Goal: Task Accomplishment & Management: Manage account settings

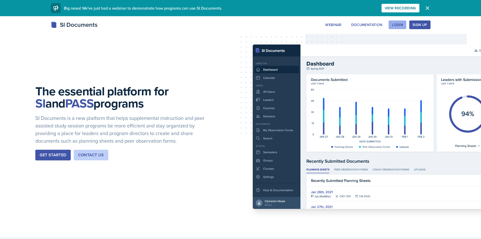
click at [401, 24] on div "Login" at bounding box center [397, 25] width 11 height 4
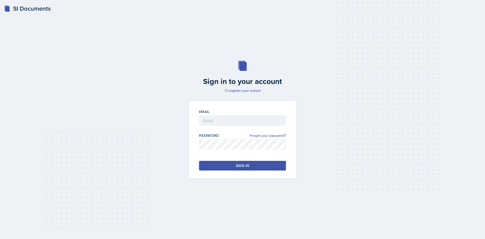
click at [226, 128] on div at bounding box center [242, 128] width 87 height 5
click at [228, 119] on input "email" at bounding box center [242, 120] width 87 height 11
type input "[PERSON_NAME][EMAIL_ADDRESS][PERSON_NAME][DOMAIN_NAME]"
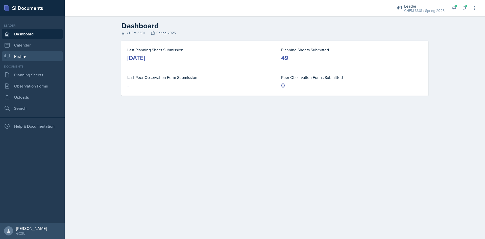
click at [30, 57] on link "Profile" at bounding box center [32, 56] width 61 height 10
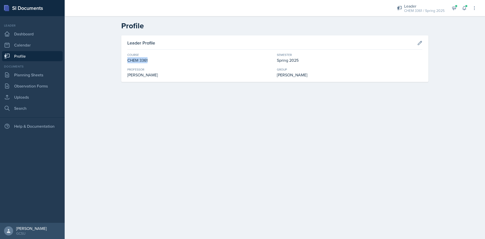
drag, startPoint x: 150, startPoint y: 60, endPoint x: 220, endPoint y: 69, distance: 71.2
click at [105, 58] on div "Profile Leader Profile Course CHEM 3361 Semester Spring 2025 [PERSON_NAME] Grou…" at bounding box center [275, 55] width 420 height 78
click at [419, 39] on button at bounding box center [419, 42] width 9 height 9
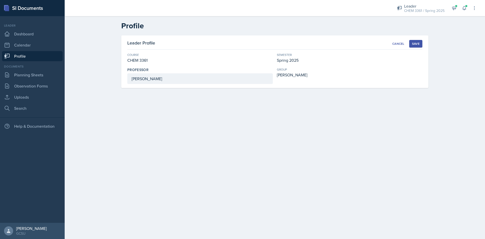
click at [289, 56] on div "Semester" at bounding box center [350, 55] width 146 height 5
click at [291, 58] on div "Spring 2025" at bounding box center [350, 60] width 146 height 6
click at [157, 81] on input "[PERSON_NAME]" at bounding box center [200, 78] width 146 height 11
type input "G"
type input "[PERSON_NAME]"
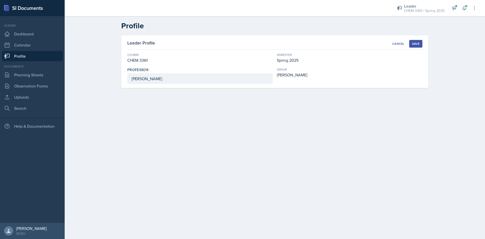
click at [150, 61] on div "CHEM 3361" at bounding box center [200, 60] width 146 height 6
click at [136, 59] on div "CHEM 3361" at bounding box center [200, 60] width 146 height 6
click at [412, 42] on div "Save" at bounding box center [416, 44] width 8 height 4
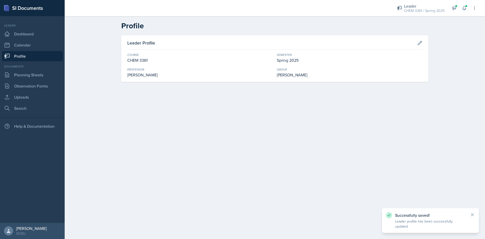
click at [192, 84] on div "Leader Profile Course CHEM 3361 Semester Spring 2025 [PERSON_NAME] Group [PERSO…" at bounding box center [274, 64] width 323 height 59
click at [296, 60] on div "Spring 2025" at bounding box center [350, 60] width 146 height 6
click at [417, 44] on button at bounding box center [419, 42] width 9 height 9
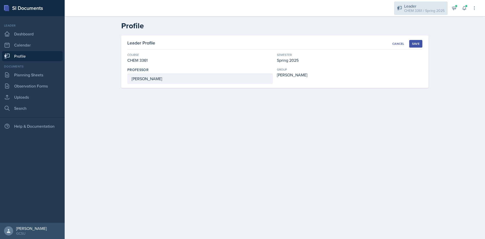
drag, startPoint x: 288, startPoint y: 63, endPoint x: 425, endPoint y: 11, distance: 145.9
click at [425, 11] on div "CHEM 3361 / Spring 2025" at bounding box center [424, 10] width 40 height 5
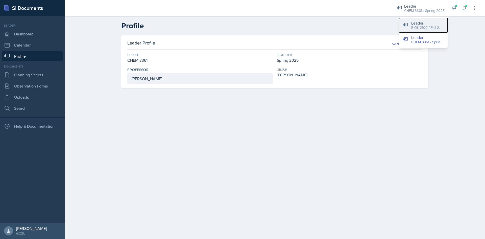
click at [428, 28] on div "BIOL 2100 / Fall 2025" at bounding box center [427, 27] width 32 height 5
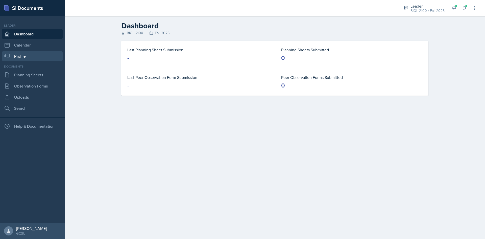
click at [27, 54] on link "Profile" at bounding box center [32, 56] width 61 height 10
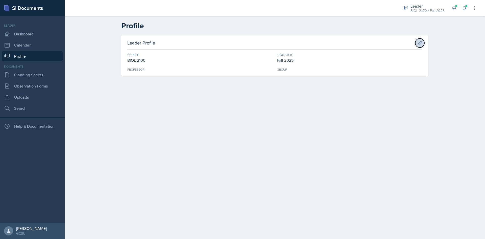
click at [419, 45] on icon at bounding box center [419, 42] width 5 height 5
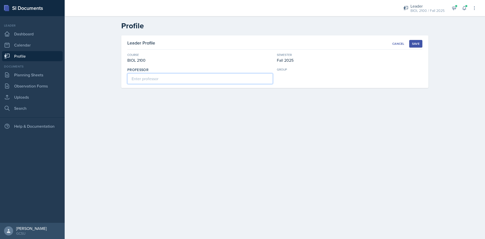
click at [187, 77] on input at bounding box center [200, 78] width 146 height 11
type input "[PERSON_NAME]"
click at [291, 81] on div "group" at bounding box center [350, 75] width 146 height 17
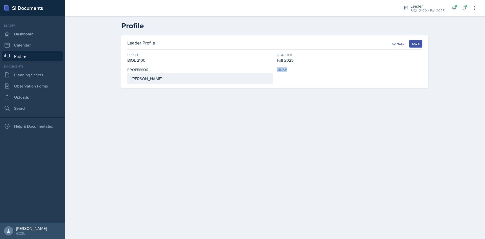
click at [294, 78] on div "group" at bounding box center [350, 75] width 146 height 17
click at [412, 43] on div "Save" at bounding box center [416, 44] width 8 height 4
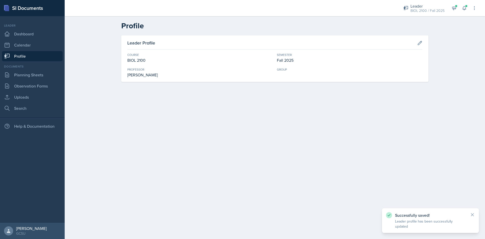
click at [286, 73] on div "Group" at bounding box center [350, 72] width 146 height 11
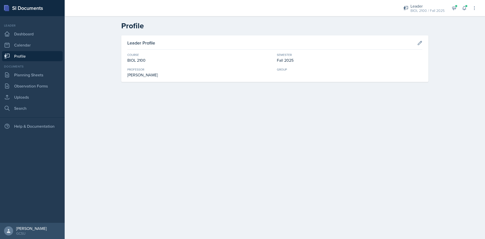
click at [280, 48] on div "Leader Profile" at bounding box center [274, 44] width 295 height 10
click at [421, 45] on button at bounding box center [419, 42] width 9 height 9
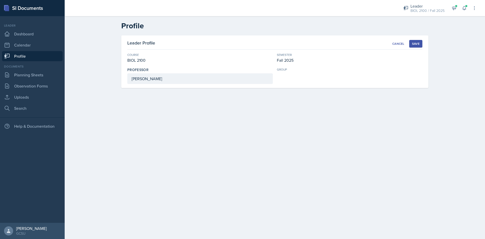
drag, startPoint x: 299, startPoint y: 75, endPoint x: 294, endPoint y: 74, distance: 4.8
click at [294, 75] on div "group" at bounding box center [350, 75] width 146 height 17
click at [412, 40] on button "Save" at bounding box center [415, 44] width 13 height 8
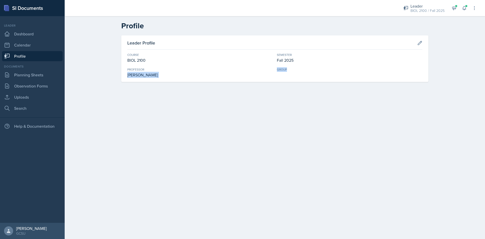
drag, startPoint x: 285, startPoint y: 67, endPoint x: 267, endPoint y: 67, distance: 17.9
click at [267, 67] on div "Course BIOL 2100 Semester Fall 2025 [PERSON_NAME] Group" at bounding box center [274, 65] width 295 height 25
click at [267, 67] on div "Professor" at bounding box center [200, 69] width 146 height 5
drag, startPoint x: 277, startPoint y: 69, endPoint x: 292, endPoint y: 69, distance: 15.7
click at [292, 69] on div "Course BIOL 2100 Semester Fall 2025 [PERSON_NAME] Group" at bounding box center [274, 65] width 295 height 25
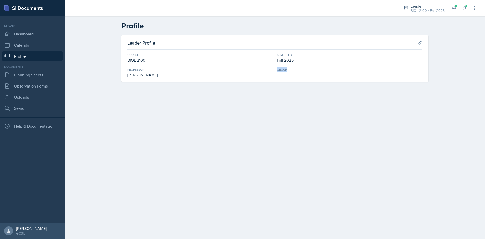
click at [293, 69] on div "Group" at bounding box center [350, 69] width 146 height 5
click at [473, 12] on button at bounding box center [474, 8] width 9 height 9
drag, startPoint x: 441, startPoint y: 117, endPoint x: 438, endPoint y: 115, distance: 3.5
click at [439, 116] on main "Profile Leader Profile Course BIOL 2100 Semester Fall 2025 [PERSON_NAME] Group" at bounding box center [275, 127] width 420 height 223
click at [431, 9] on div "BIOL 2100 / Fall 2025" at bounding box center [428, 10] width 34 height 5
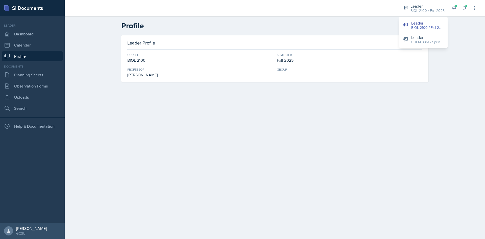
click at [411, 90] on div "Leader Profile Course BIOL 2100 Semester Fall 2025 [PERSON_NAME] Group" at bounding box center [274, 64] width 323 height 59
